Goal: Information Seeking & Learning: Find specific fact

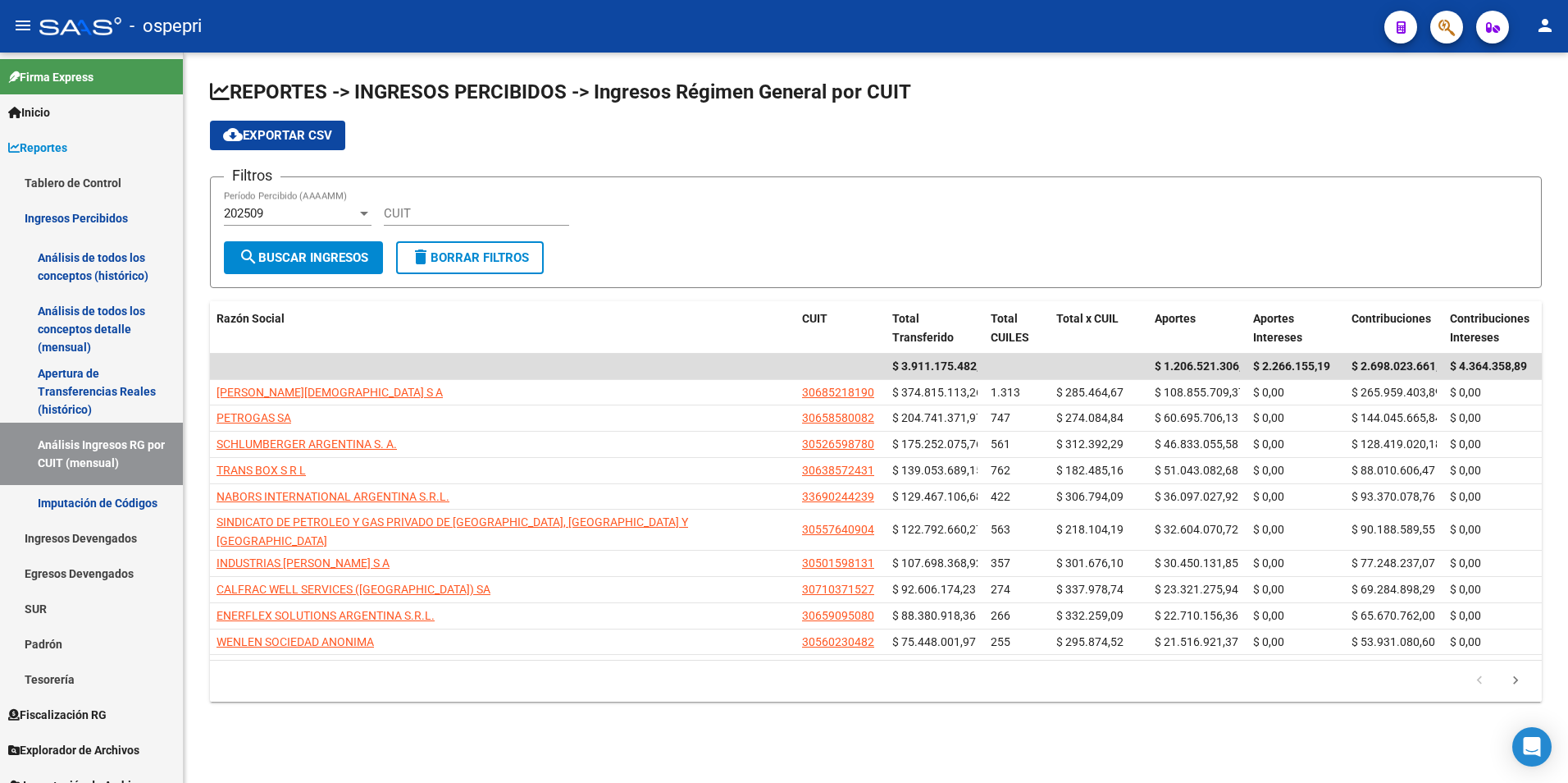
click at [479, 200] on div "CUIT" at bounding box center [476, 208] width 186 height 36
click at [466, 211] on input "CUIT" at bounding box center [476, 213] width 186 height 15
paste input "30-66092045-1"
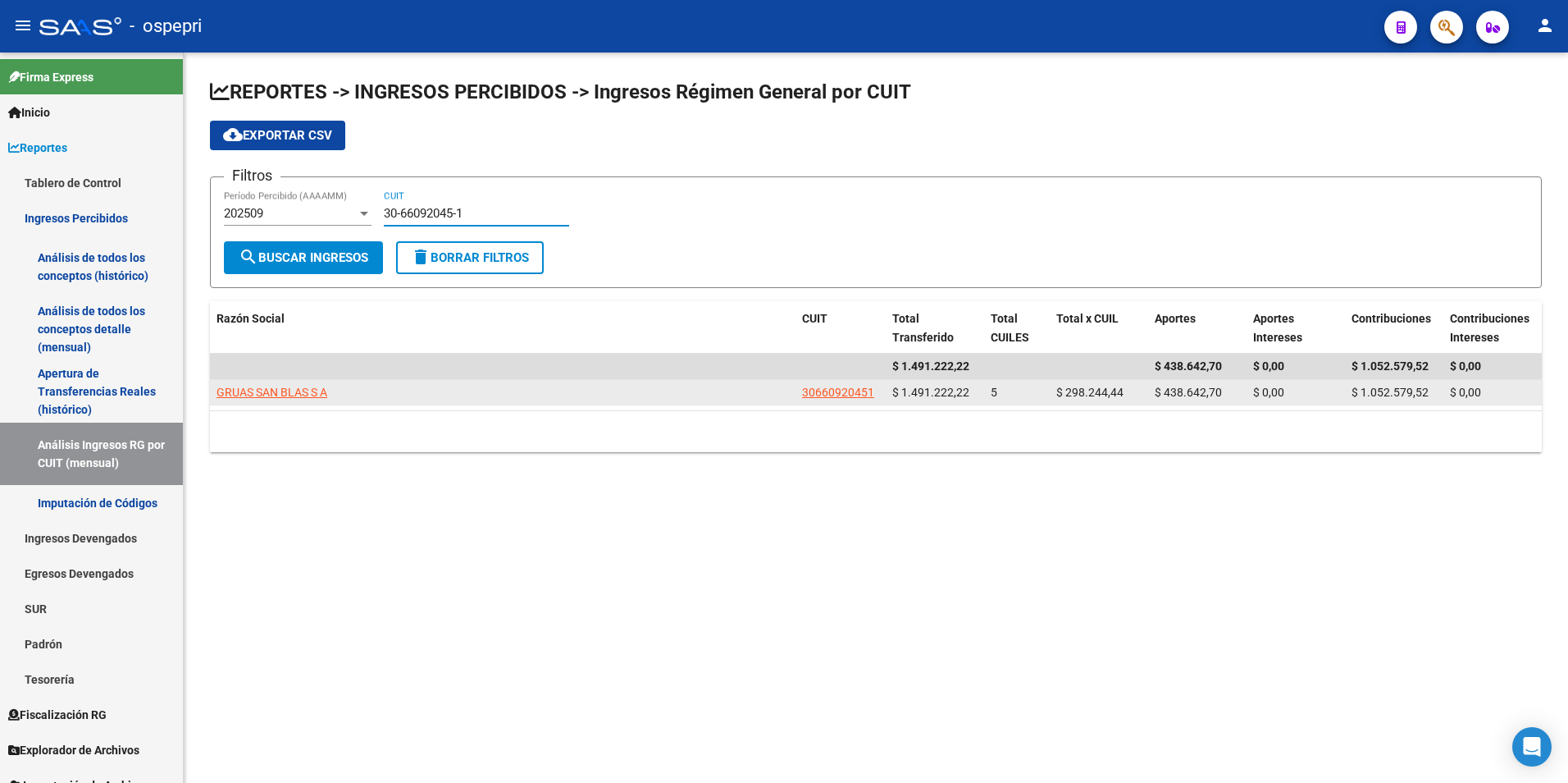
type input "30-66092045-1"
click at [312, 381] on datatable-body-cell "GRUAS SAN BLAS S A" at bounding box center [503, 392] width 585 height 26
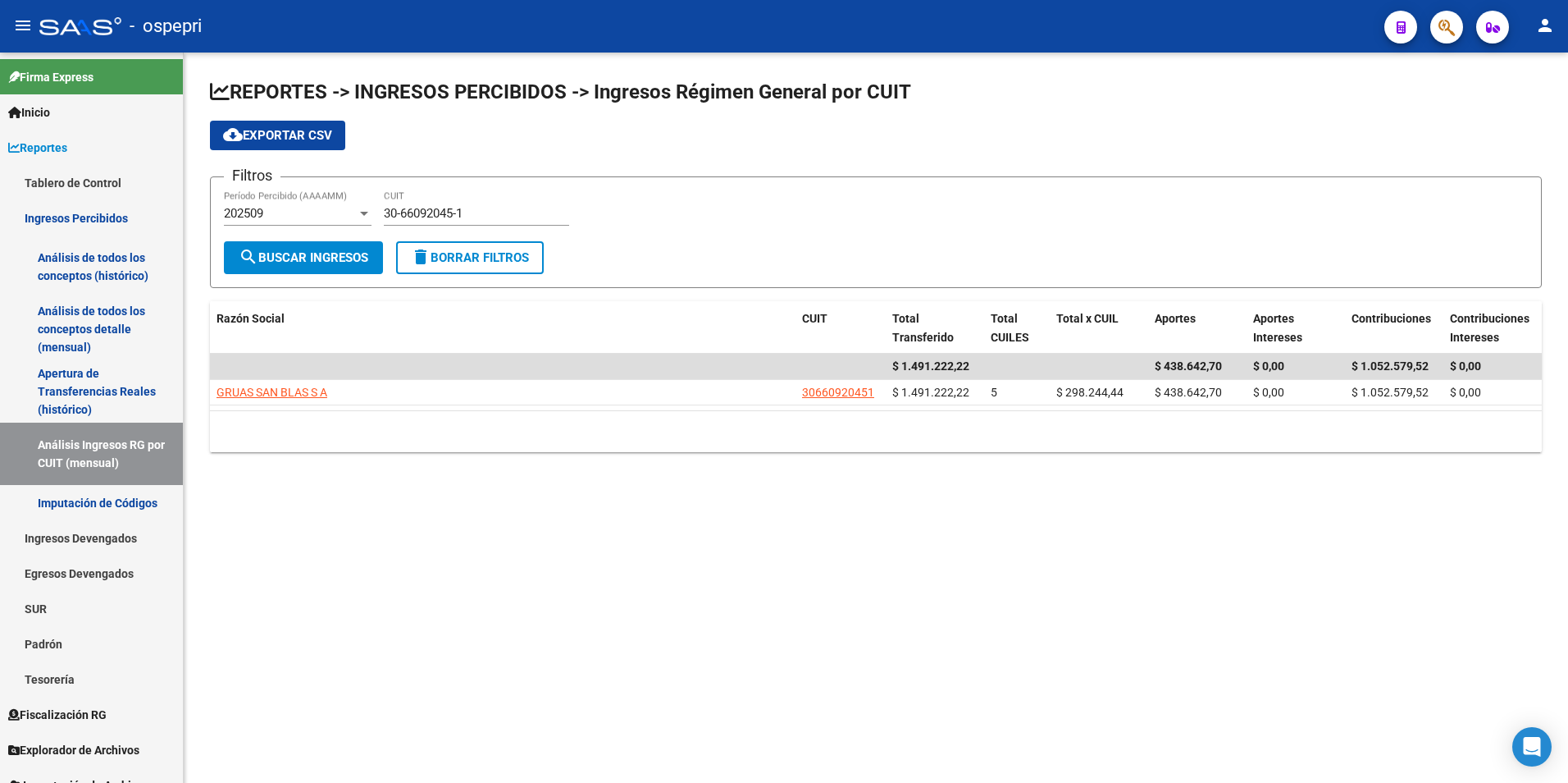
click at [330, 204] on div "202509 Período Percibido (AAAAMM)" at bounding box center [297, 208] width 147 height 36
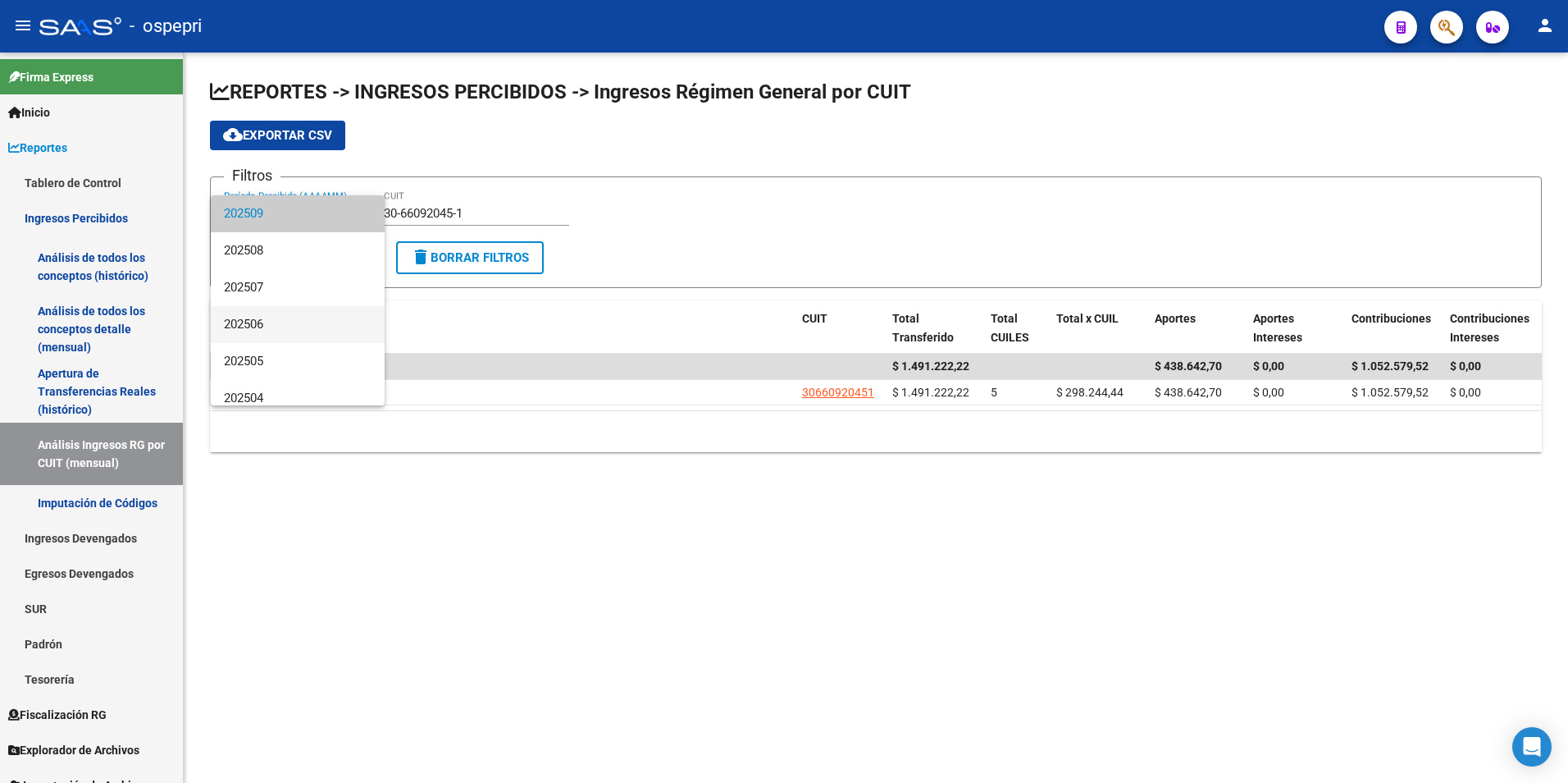
click at [292, 311] on span "202506" at bounding box center [297, 325] width 147 height 37
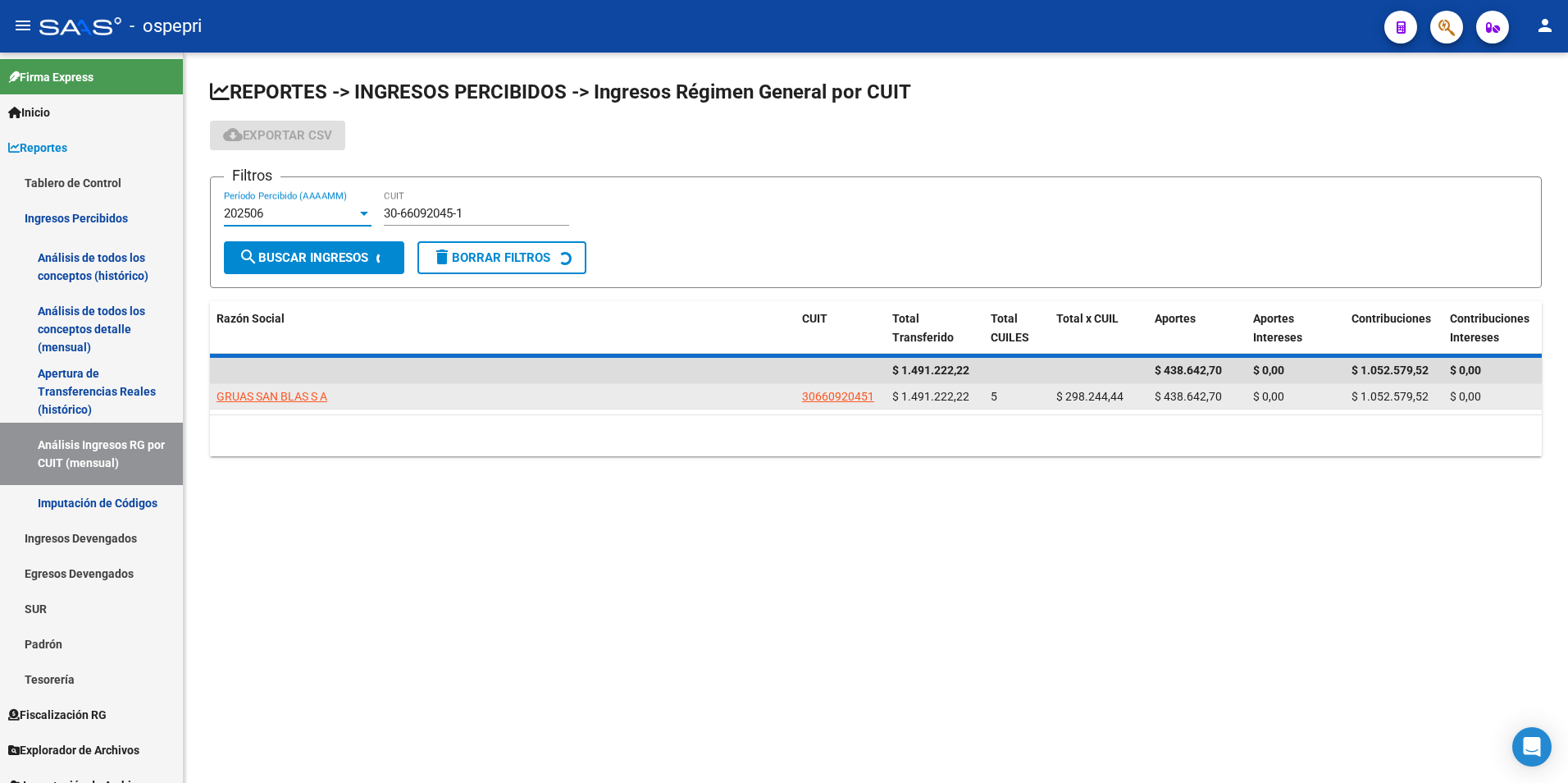
click at [275, 390] on span "GRUAS SAN BLAS S A" at bounding box center [272, 396] width 111 height 13
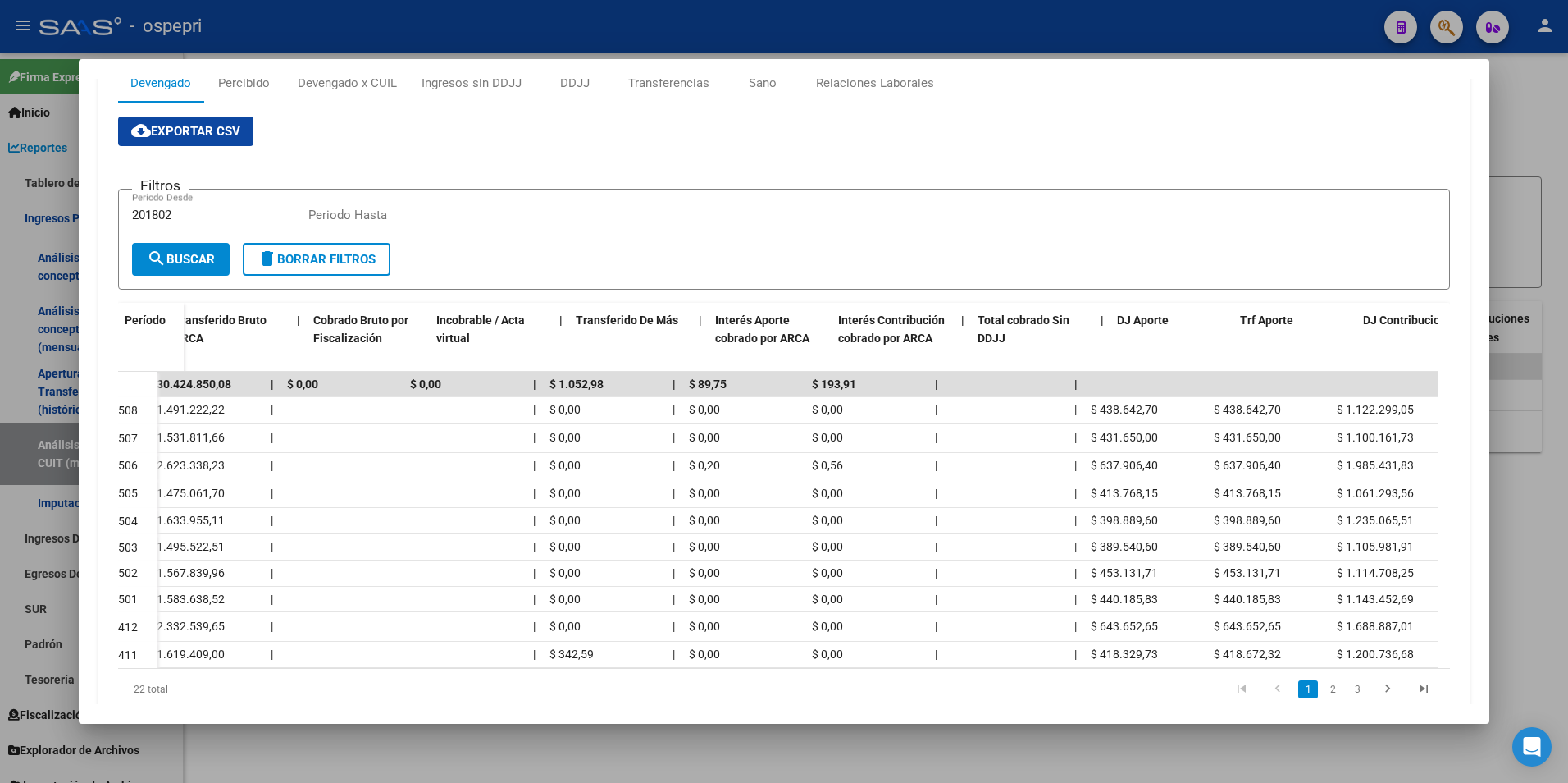
scroll to position [0, 706]
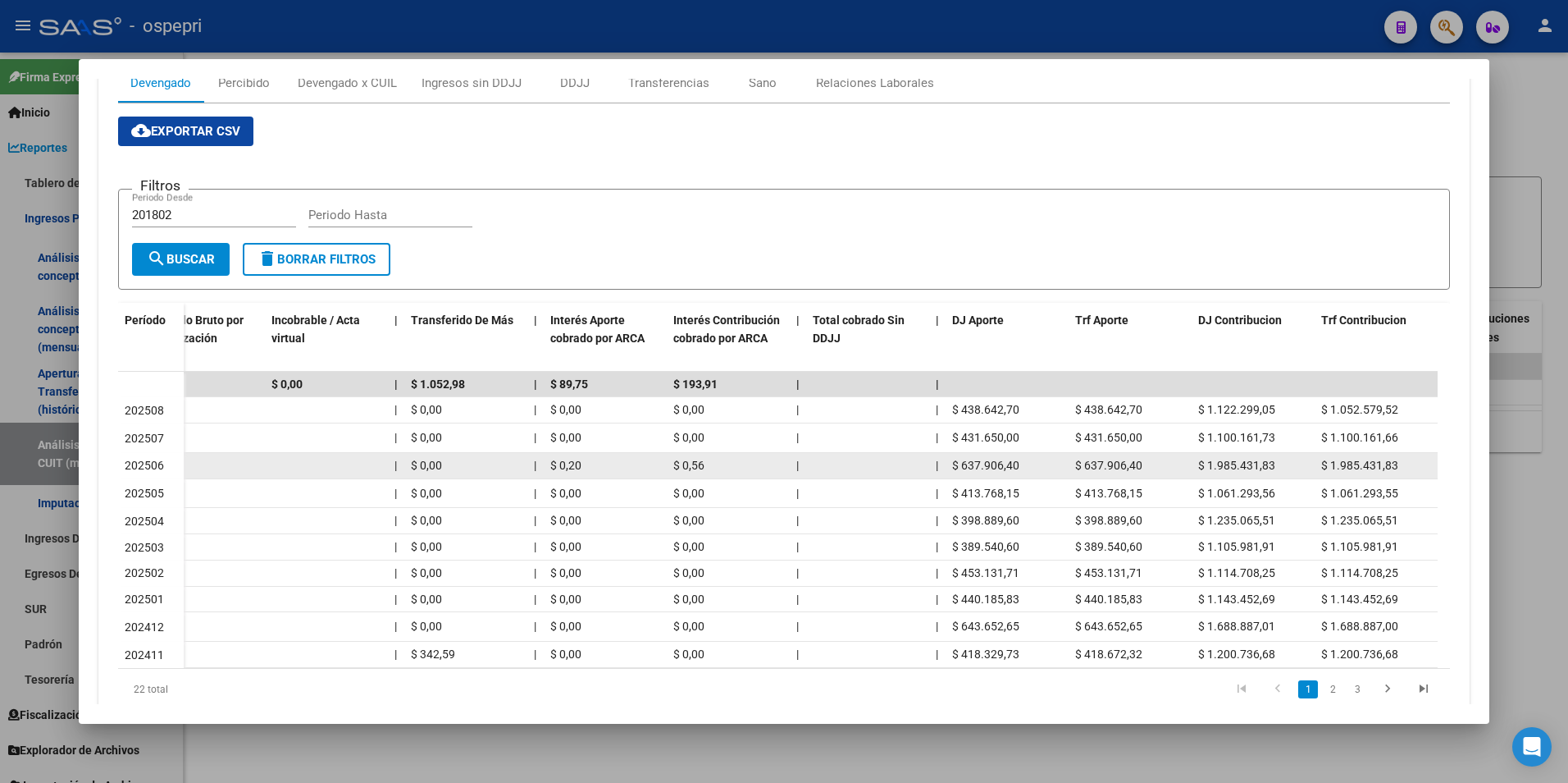
click at [999, 473] on div "$ 637.906,40" at bounding box center [1007, 466] width 110 height 19
drag, startPoint x: 999, startPoint y: 473, endPoint x: 1127, endPoint y: 475, distance: 128.0
click at [1127, 475] on div "$ 637.906,40" at bounding box center [1130, 466] width 110 height 19
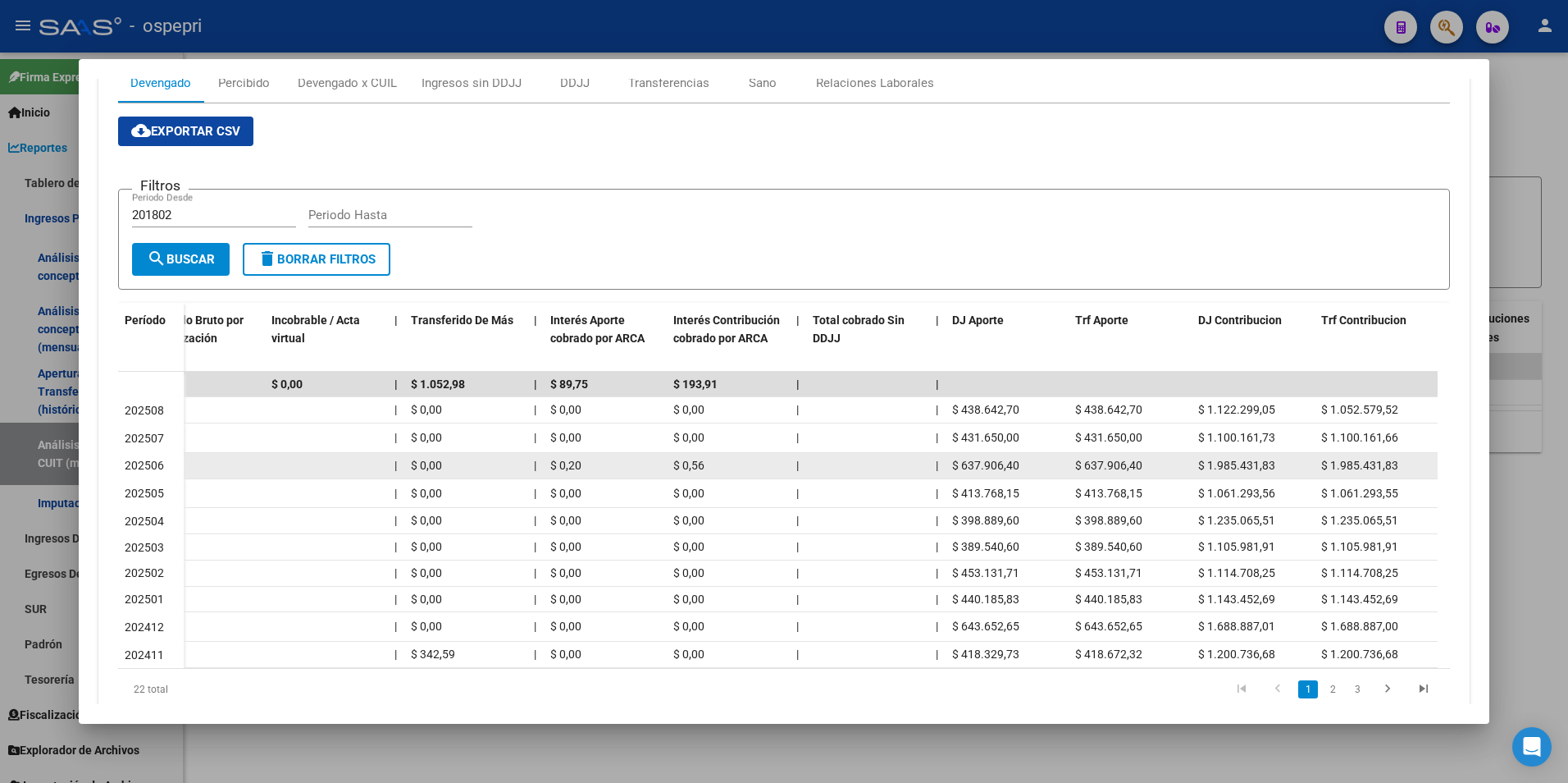
drag, startPoint x: 1127, startPoint y: 475, endPoint x: 1253, endPoint y: 473, distance: 126.0
click at [1253, 473] on div "$ 1.985.431,83" at bounding box center [1253, 466] width 110 height 19
click at [1253, 473] on div "$ 1.985.431,83" at bounding box center [1253, 466] width 110 height 19
drag, startPoint x: 1253, startPoint y: 473, endPoint x: 1351, endPoint y: 473, distance: 98.0
click at [1351, 473] on div "$ 1.985.431,83" at bounding box center [1376, 466] width 110 height 19
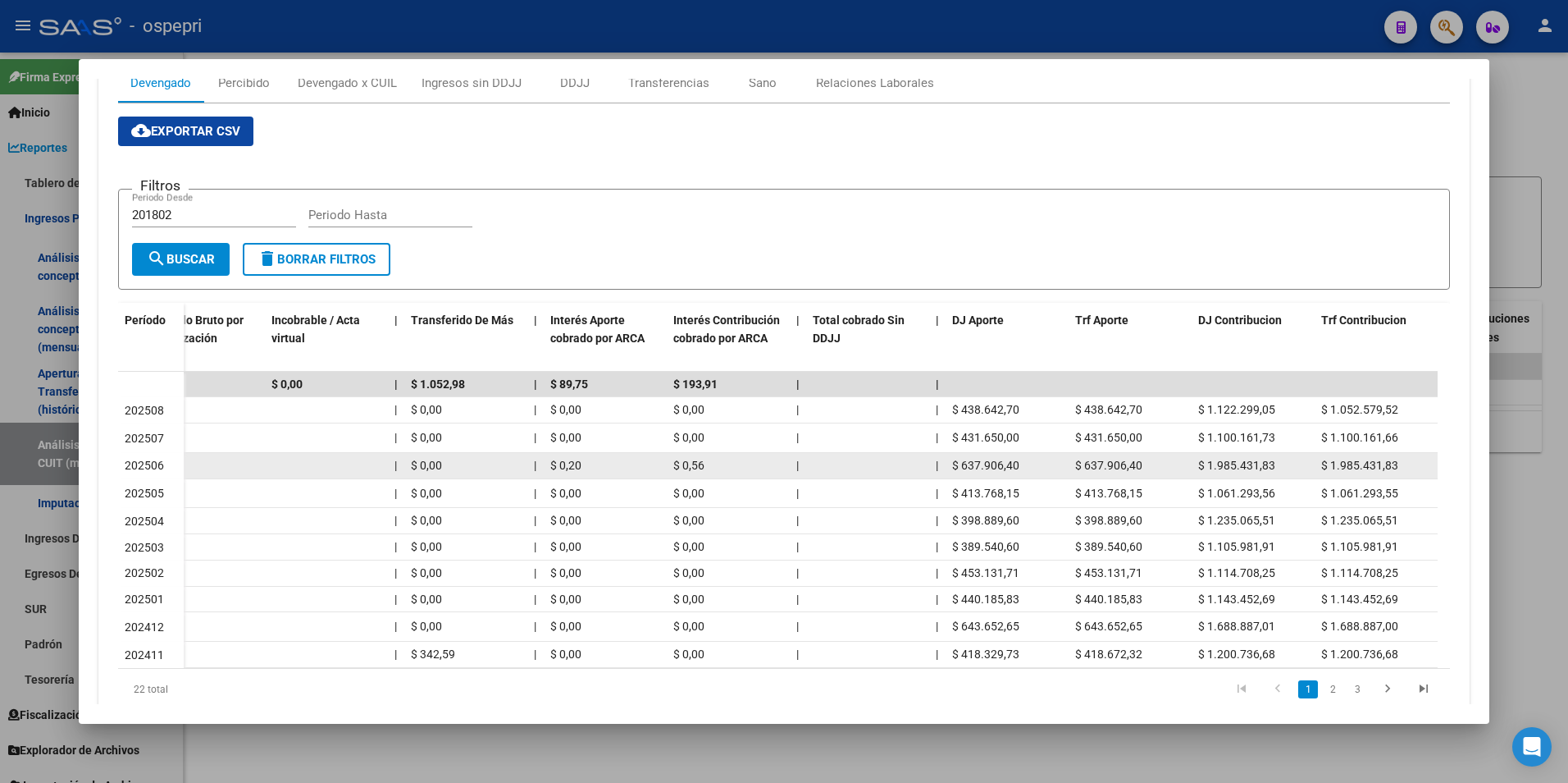
click at [1351, 473] on div "$ 1.985.431,83" at bounding box center [1376, 466] width 110 height 19
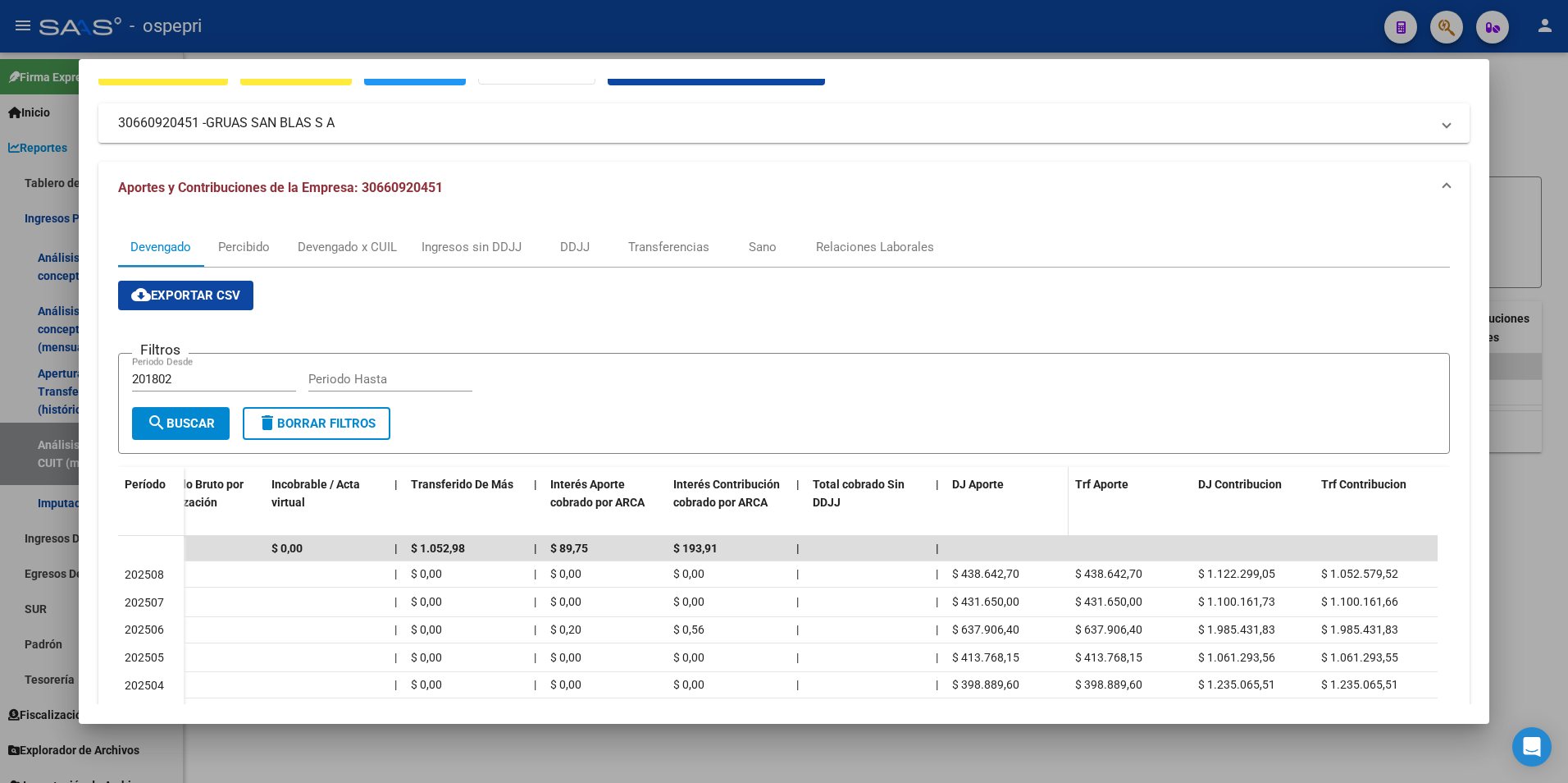
scroll to position [164, 0]
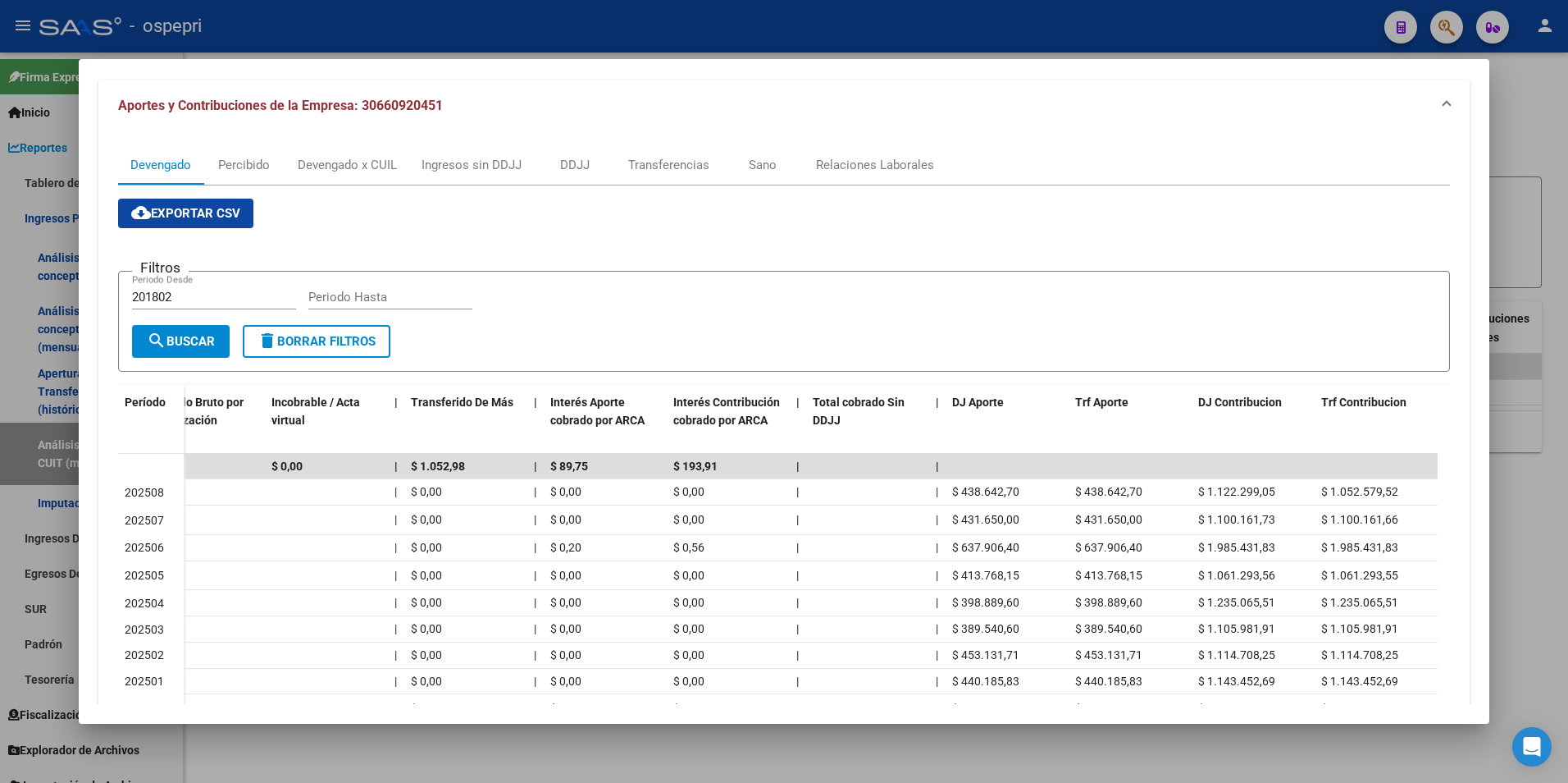
click at [1502, 135] on div at bounding box center [784, 392] width 1568 height 783
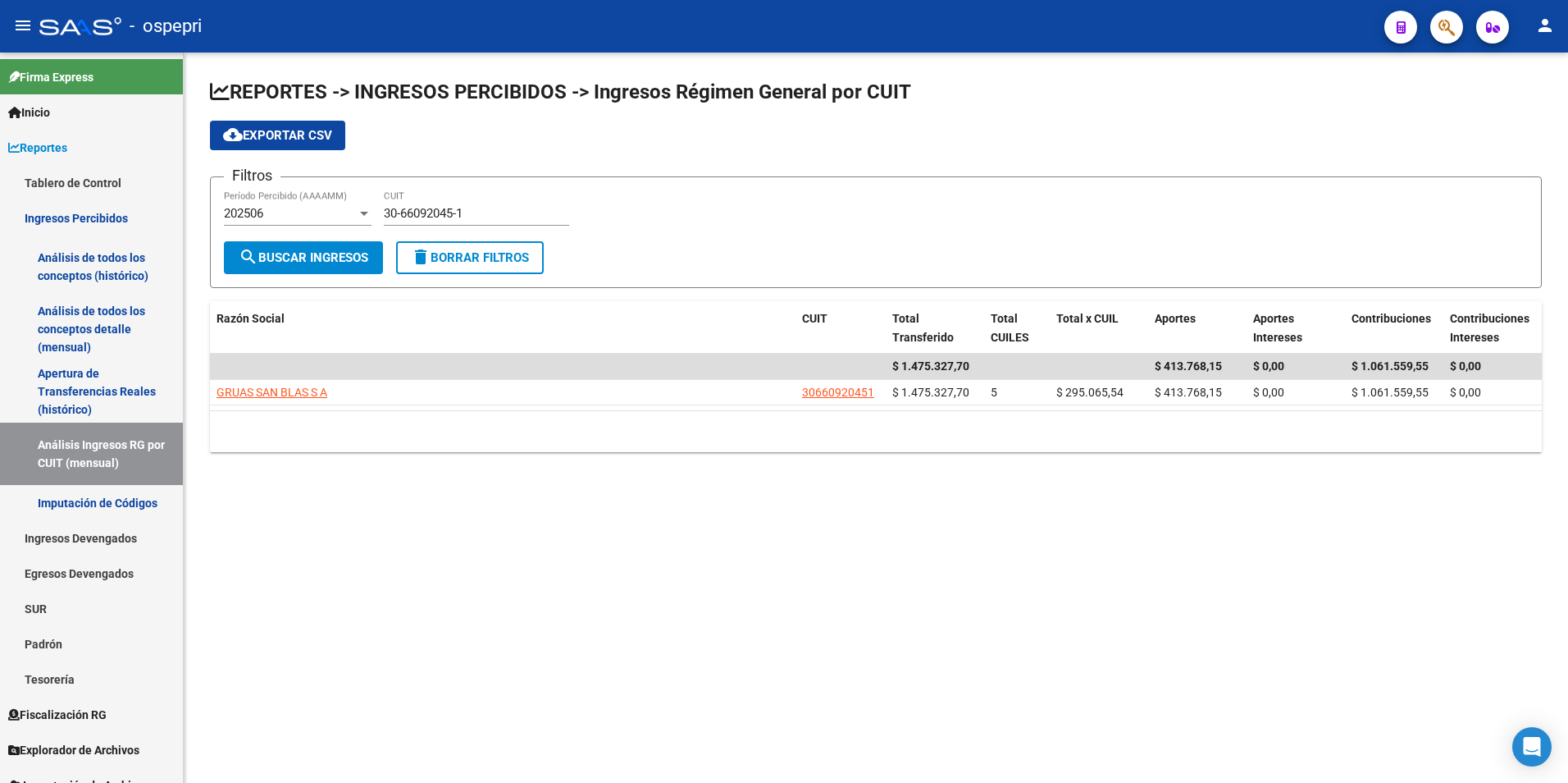
click at [669, 561] on mat-sidenav-content "REPORTES -> INGRESOS PERCIBIDOS -> Ingresos Régimen General por CUIT cloud_down…" at bounding box center [876, 417] width 1384 height 730
click at [1307, 536] on mat-sidenav-content "REPORTES -> INGRESOS PERCIBIDOS -> Ingresos Régimen General por CUIT cloud_down…" at bounding box center [876, 417] width 1384 height 730
